Goal: Information Seeking & Learning: Understand process/instructions

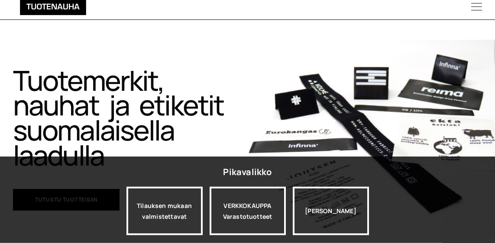
scroll to position [44, 0]
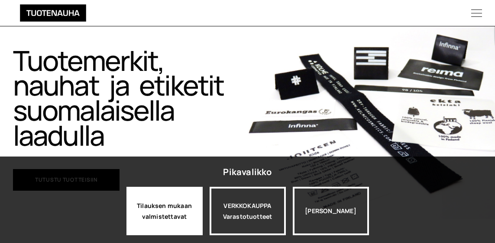
click at [165, 213] on div "Tilauksen mukaan valmistettavat" at bounding box center [164, 211] width 76 height 49
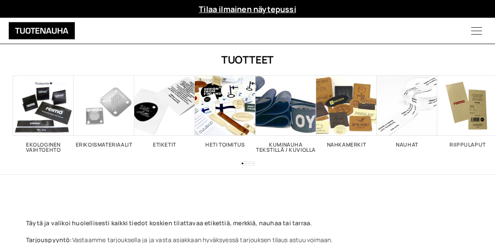
click at [415, 114] on span "Visit product category Nauhat" at bounding box center [407, 105] width 61 height 61
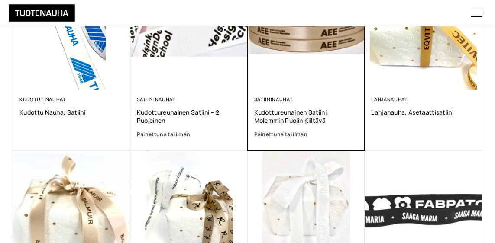
scroll to position [486, 0]
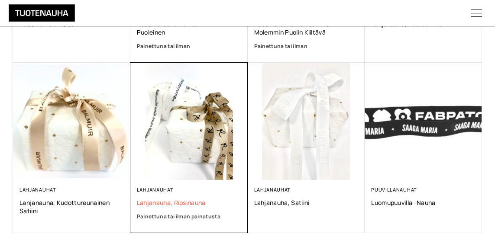
click at [184, 204] on span "Lahjanauha, ripsinauha" at bounding box center [189, 203] width 104 height 8
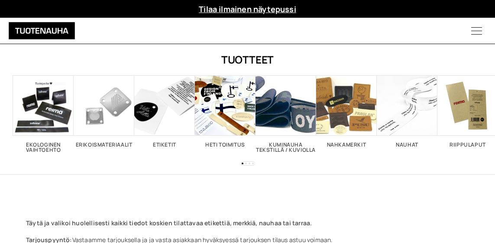
click at [477, 29] on icon "Menu" at bounding box center [476, 31] width 37 height 11
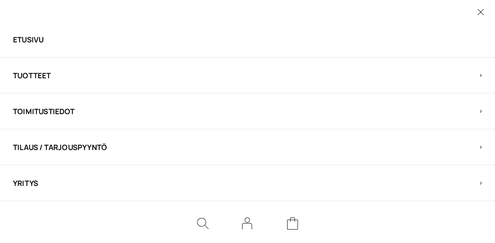
click at [36, 39] on link "Etusivu" at bounding box center [240, 40] width 454 height 10
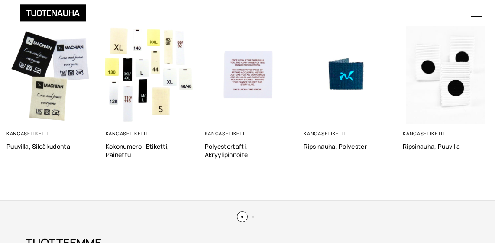
scroll to position [486, 0]
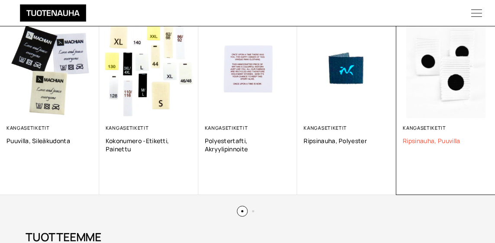
click at [432, 137] on span "Ripsinauha, puuvilla" at bounding box center [446, 141] width 86 height 8
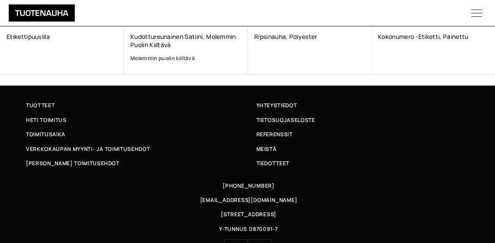
scroll to position [795, 0]
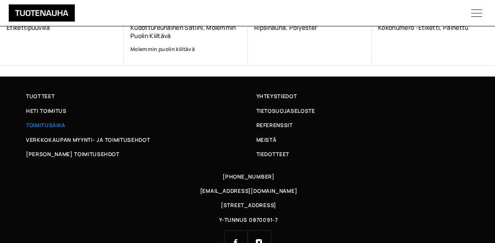
click at [62, 121] on span "Toimitusaika" at bounding box center [45, 125] width 39 height 9
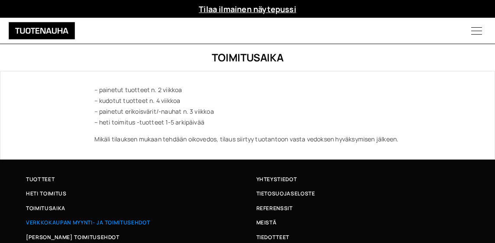
click at [91, 221] on span "Verkkokaupan myynti- ja toimitusehdot" at bounding box center [88, 222] width 124 height 9
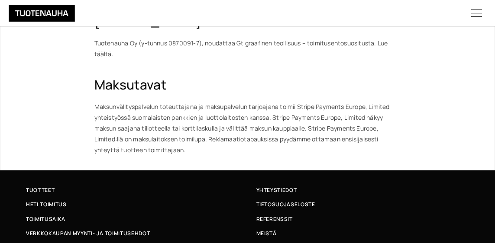
scroll to position [928, 0]
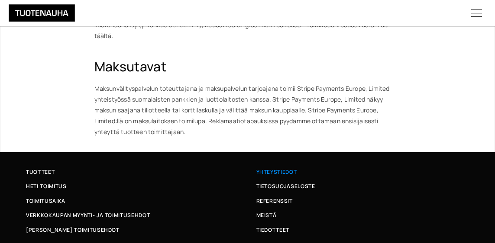
click at [271, 169] on span "Yhteystiedot" at bounding box center [276, 172] width 41 height 9
